Goal: Information Seeking & Learning: Find specific fact

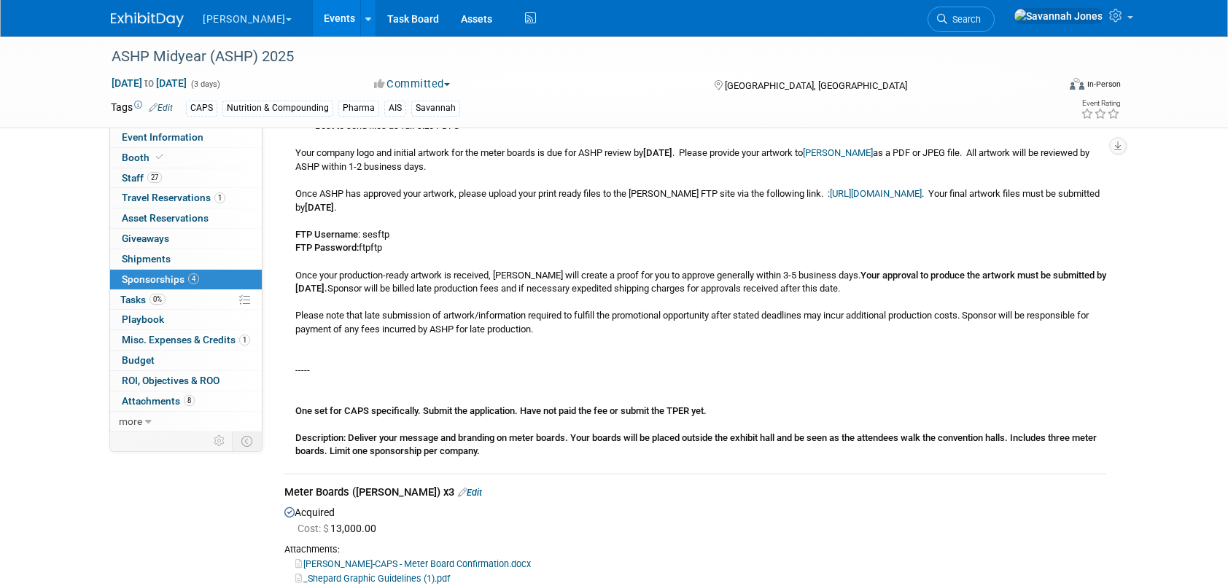
click at [313, 22] on link "Events" at bounding box center [339, 18] width 53 height 36
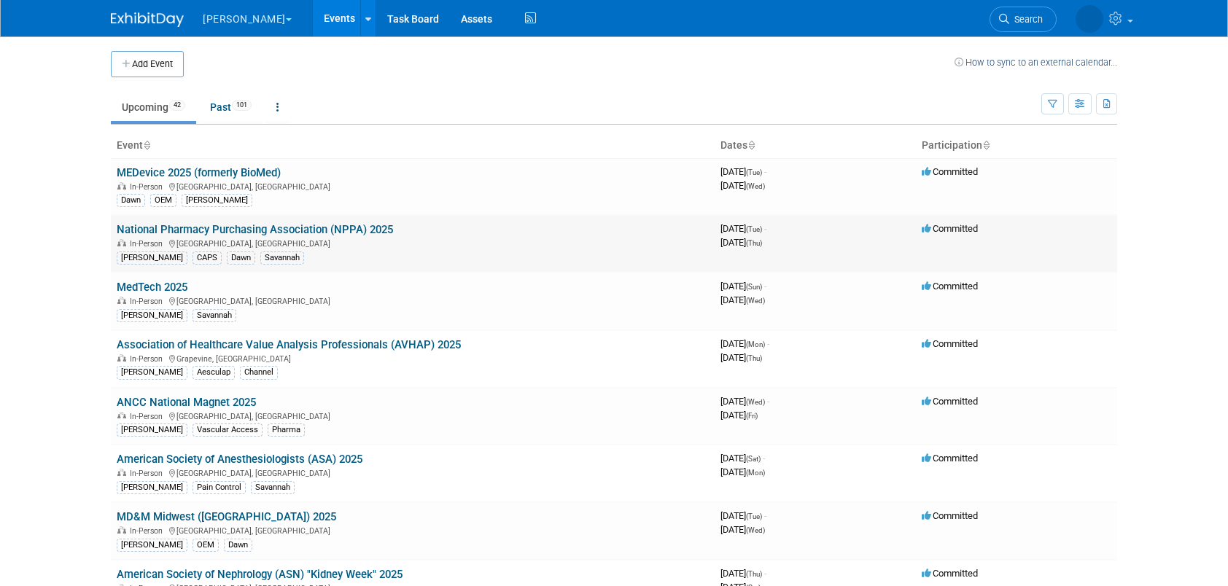
click at [377, 226] on link "National Pharmacy Purchasing Association (NPPA) 2025" at bounding box center [255, 229] width 276 height 13
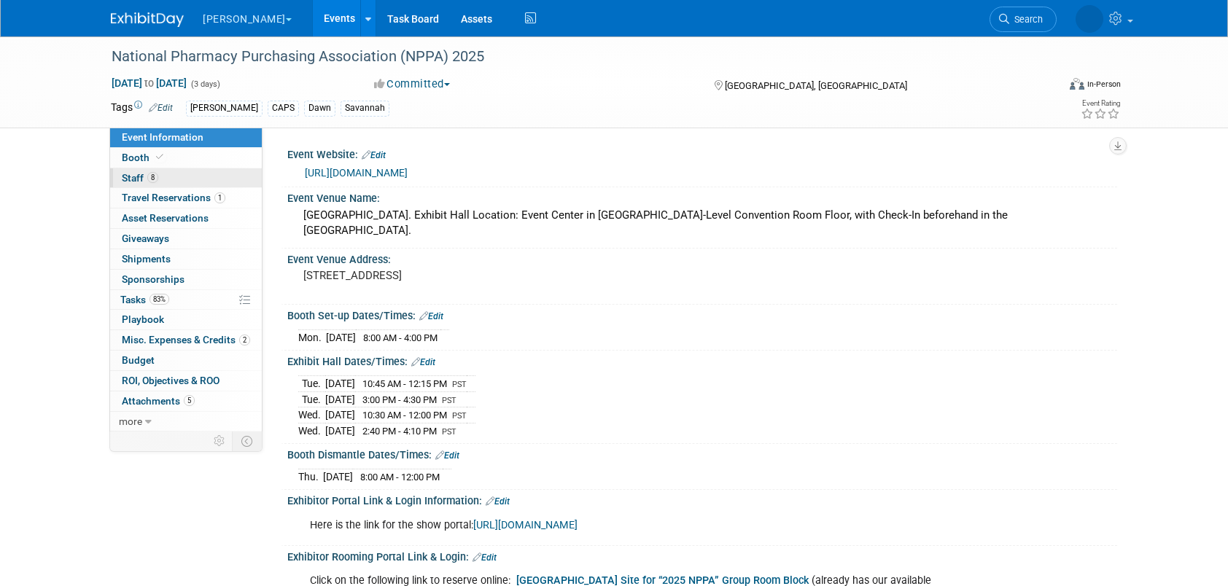
click at [192, 178] on link "8 Staff 8" at bounding box center [186, 178] width 152 height 20
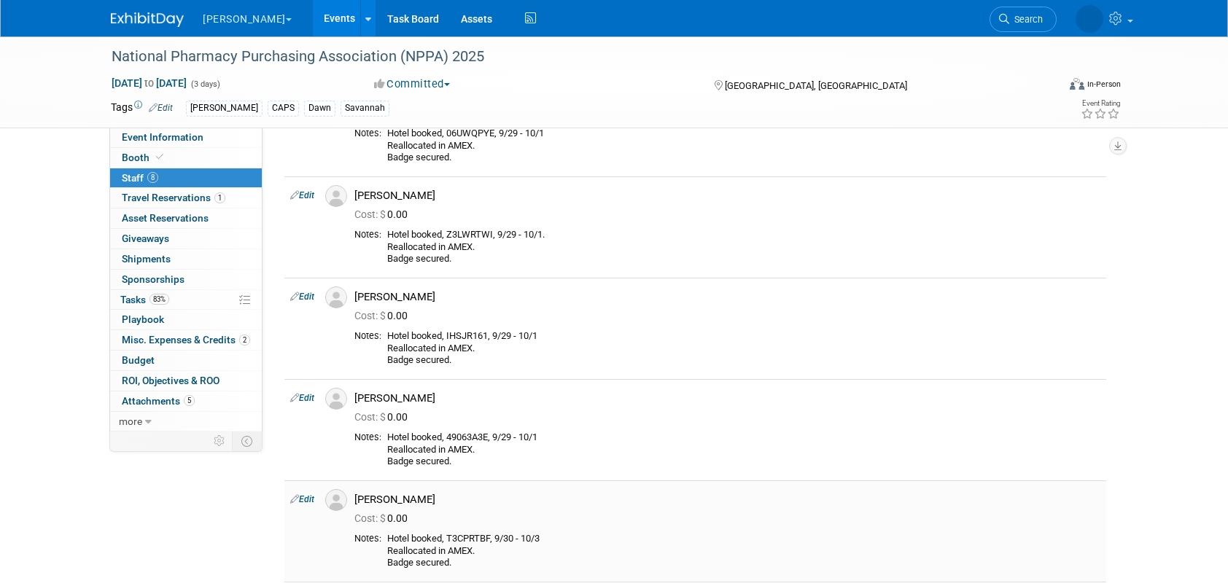
scroll to position [73, 0]
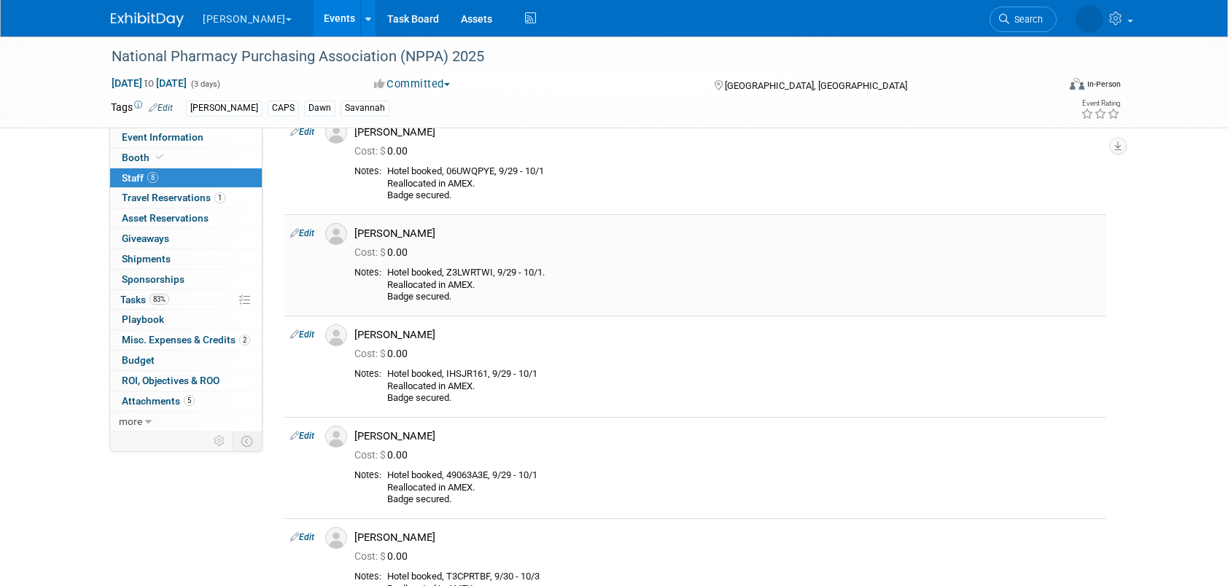
click at [468, 270] on div "Hotel booked, Z3LWRTWI, 9/29 - 10/1. Reallocated in AMEX. Badge secured." at bounding box center [743, 285] width 713 height 36
click at [468, 269] on div "Hotel booked, Z3LWRTWI, 9/29 - 10/1. Reallocated in AMEX. Badge secured." at bounding box center [743, 285] width 713 height 36
copy div "Z3LWRTWI"
click at [207, 138] on link "Event Information" at bounding box center [186, 138] width 152 height 20
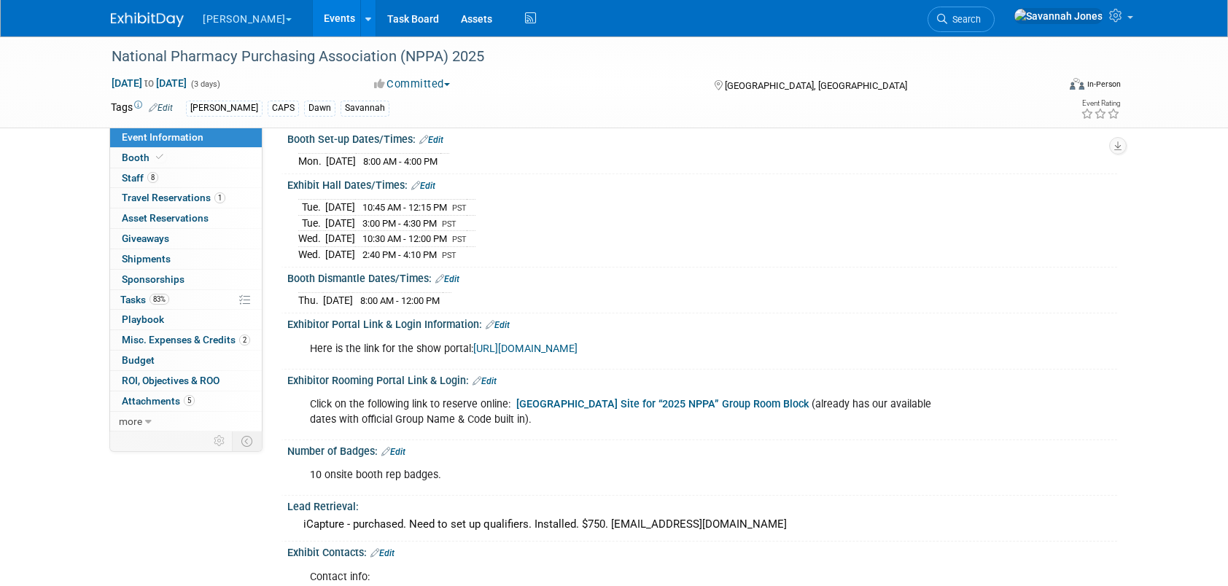
scroll to position [146, 0]
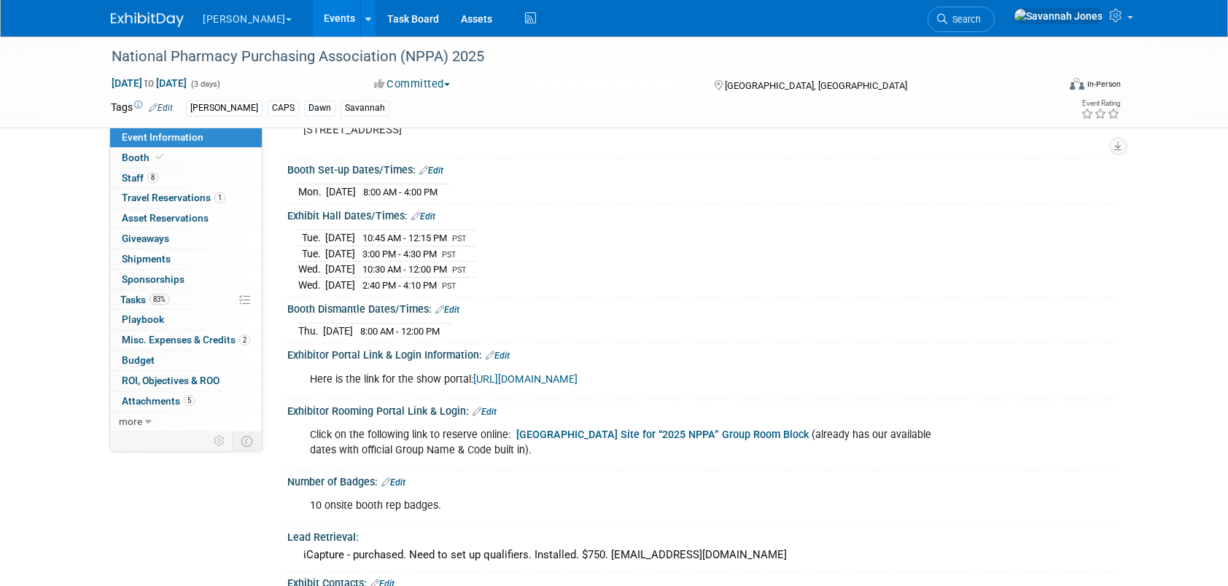
click at [635, 423] on div "Click on the following link to reserve online: Paris LV Hotel Reservation Site …" at bounding box center [628, 443] width 657 height 44
click at [634, 429] on b "Paris LV Hotel Reservation Site for “2025 NPPA” Group Room Block" at bounding box center [662, 435] width 292 height 12
click at [206, 182] on link "8 Staff 8" at bounding box center [186, 178] width 152 height 20
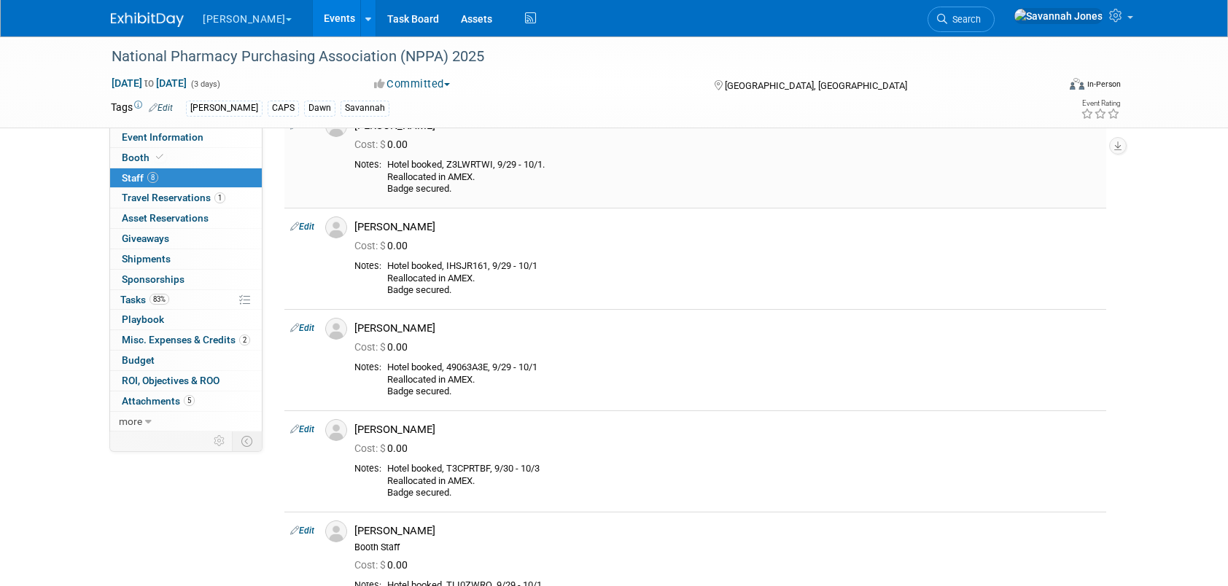
scroll to position [0, 0]
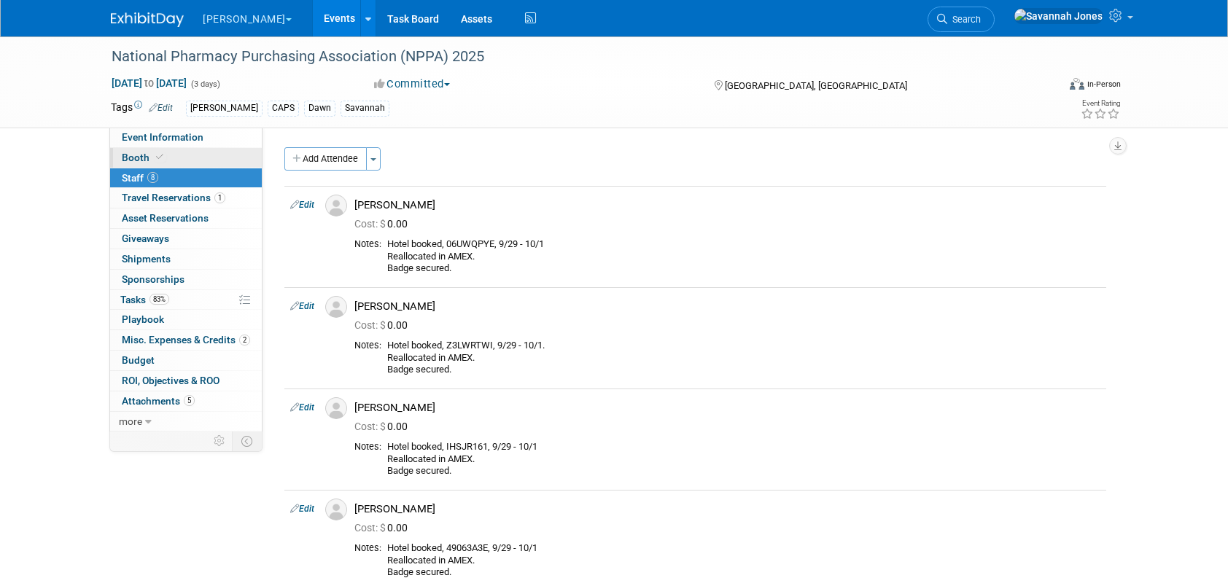
drag, startPoint x: 173, startPoint y: 139, endPoint x: 198, endPoint y: 156, distance: 30.5
click at [173, 138] on span "Event Information" at bounding box center [163, 137] width 82 height 12
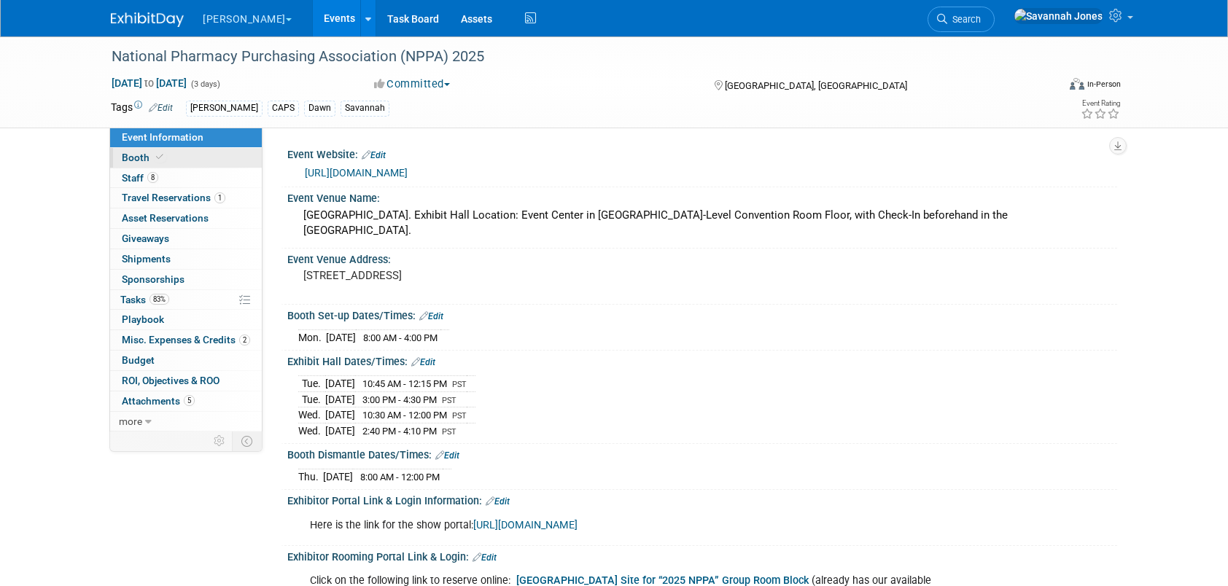
click at [204, 157] on link "Booth" at bounding box center [186, 158] width 152 height 20
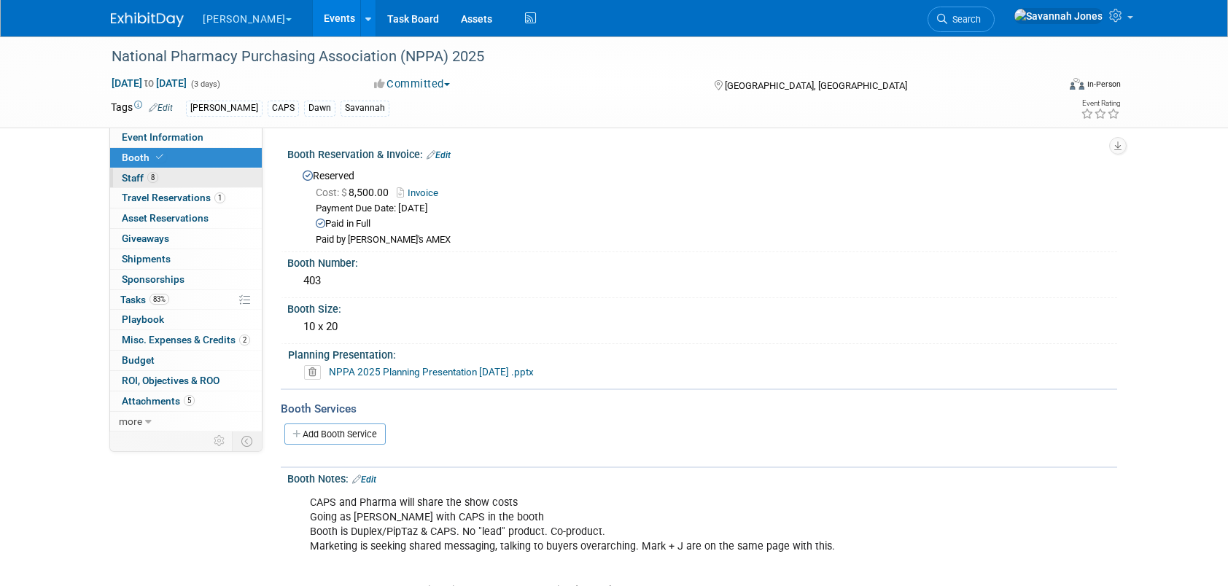
click at [201, 173] on link "8 Staff 8" at bounding box center [186, 178] width 152 height 20
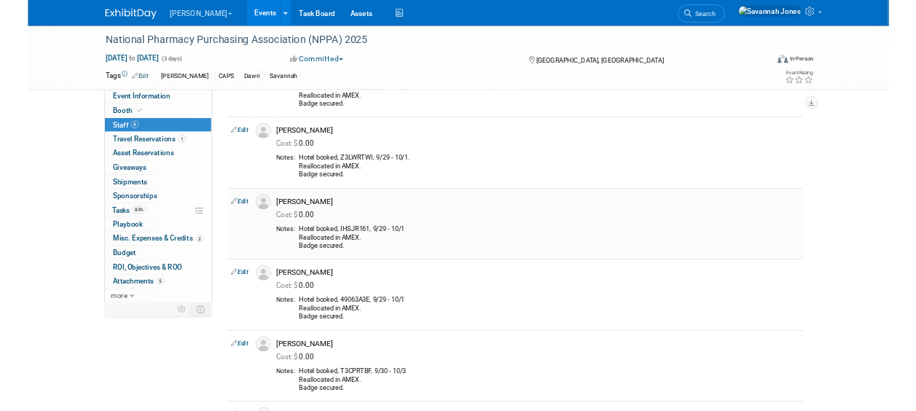
scroll to position [146, 0]
